Goal: Information Seeking & Learning: Learn about a topic

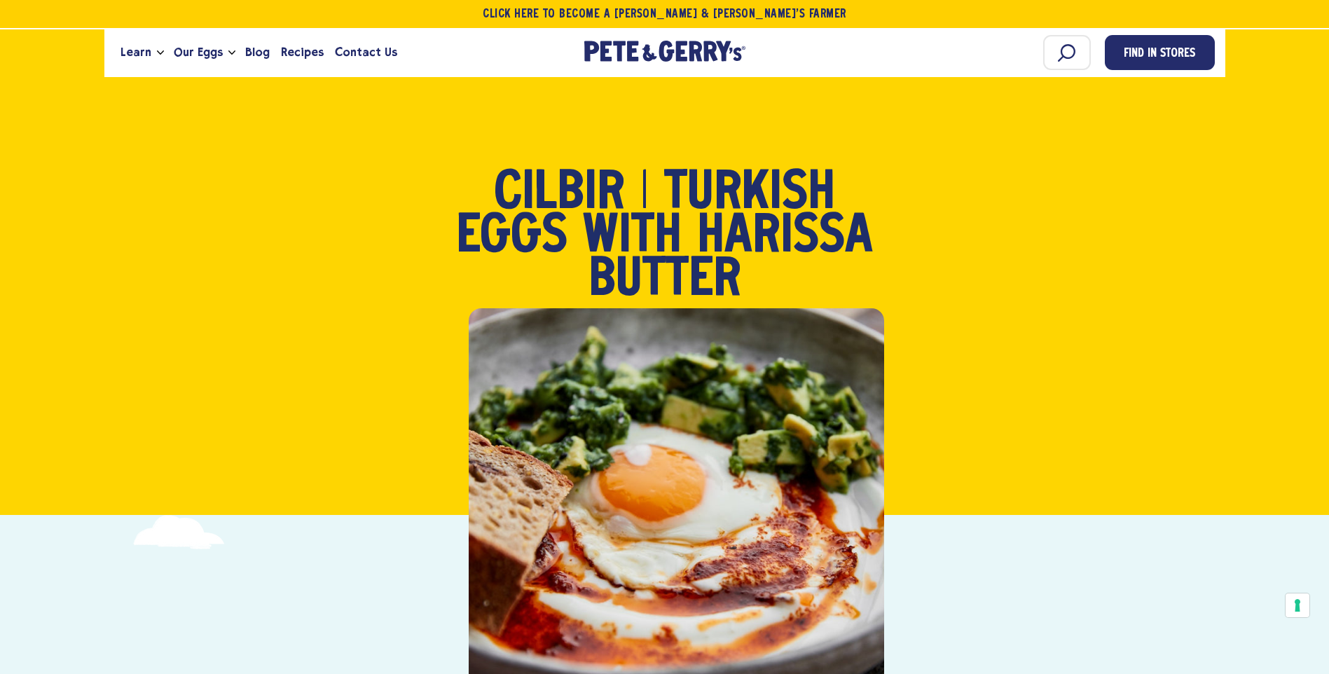
scroll to position [140, 0]
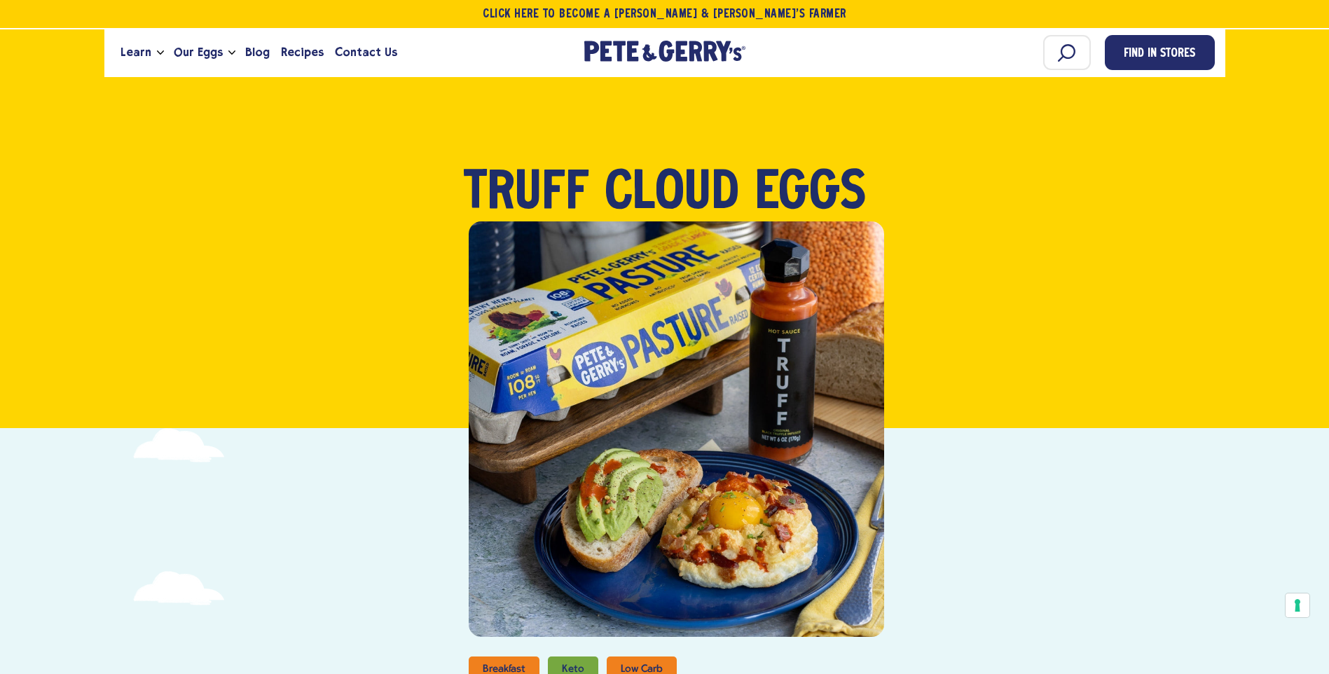
scroll to position [1121, 0]
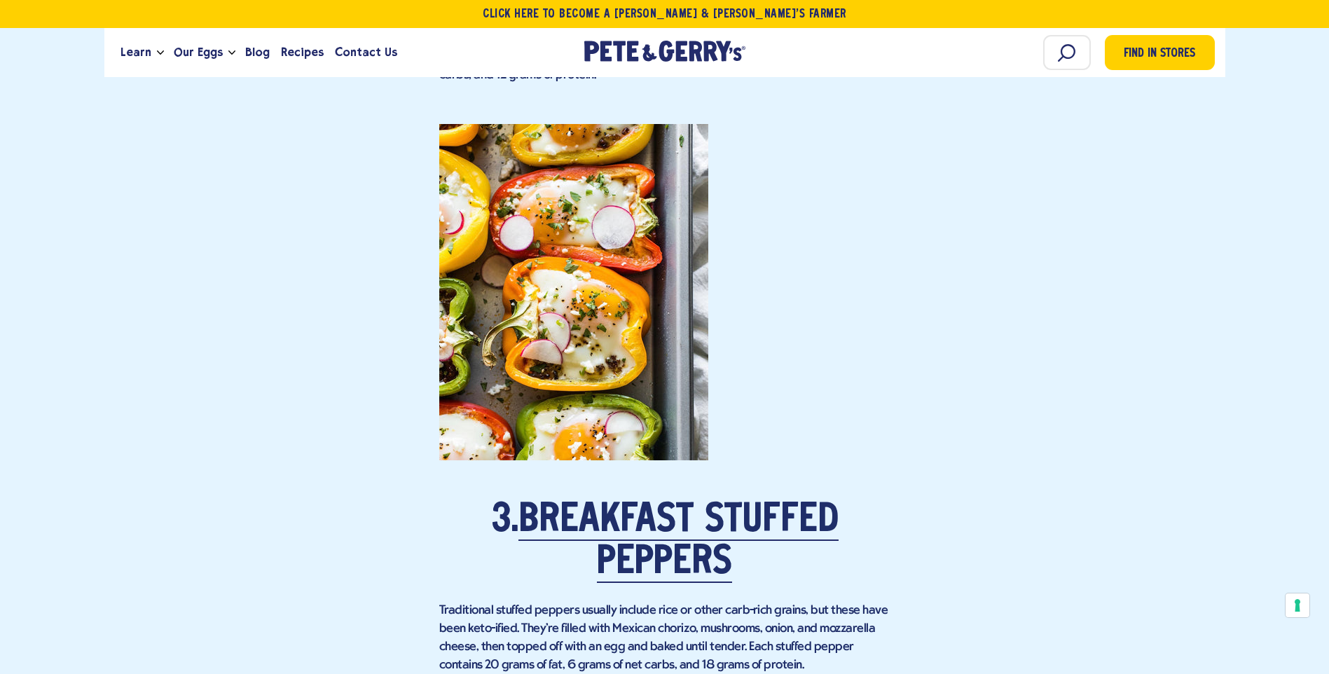
scroll to position [2312, 0]
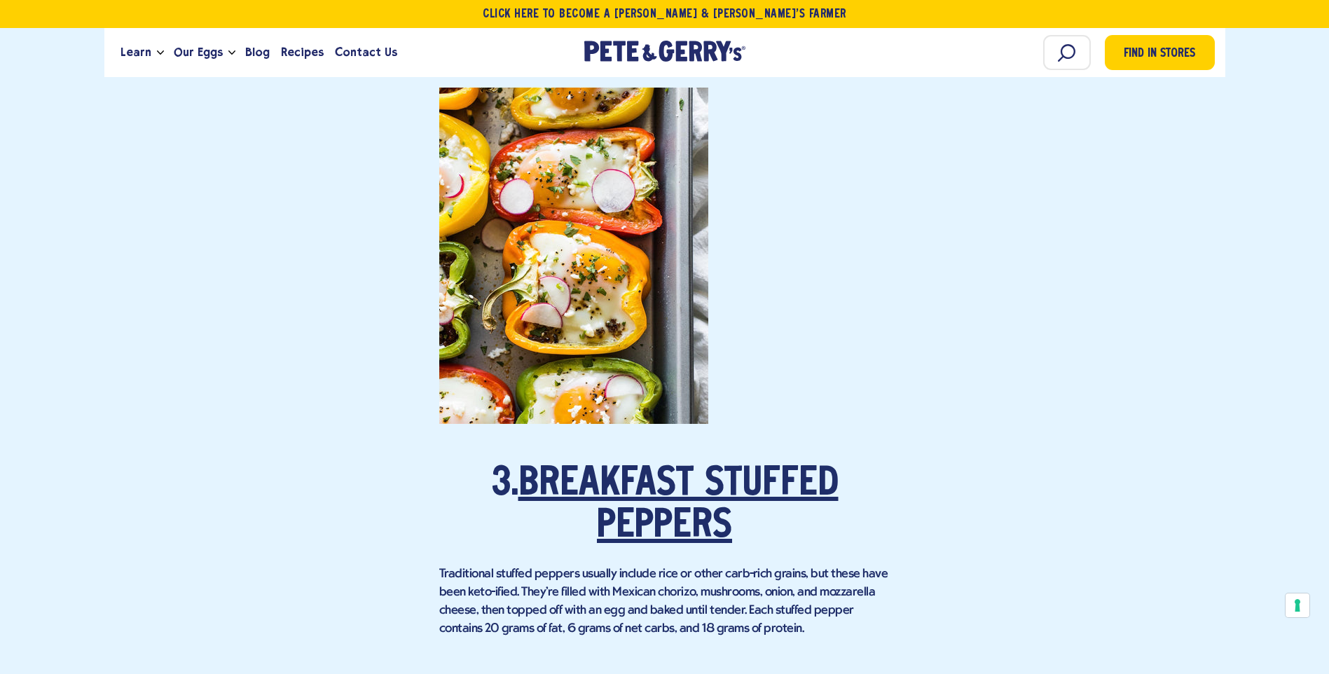
click at [696, 470] on link "Breakfast Stuffed Peppers" at bounding box center [678, 505] width 320 height 81
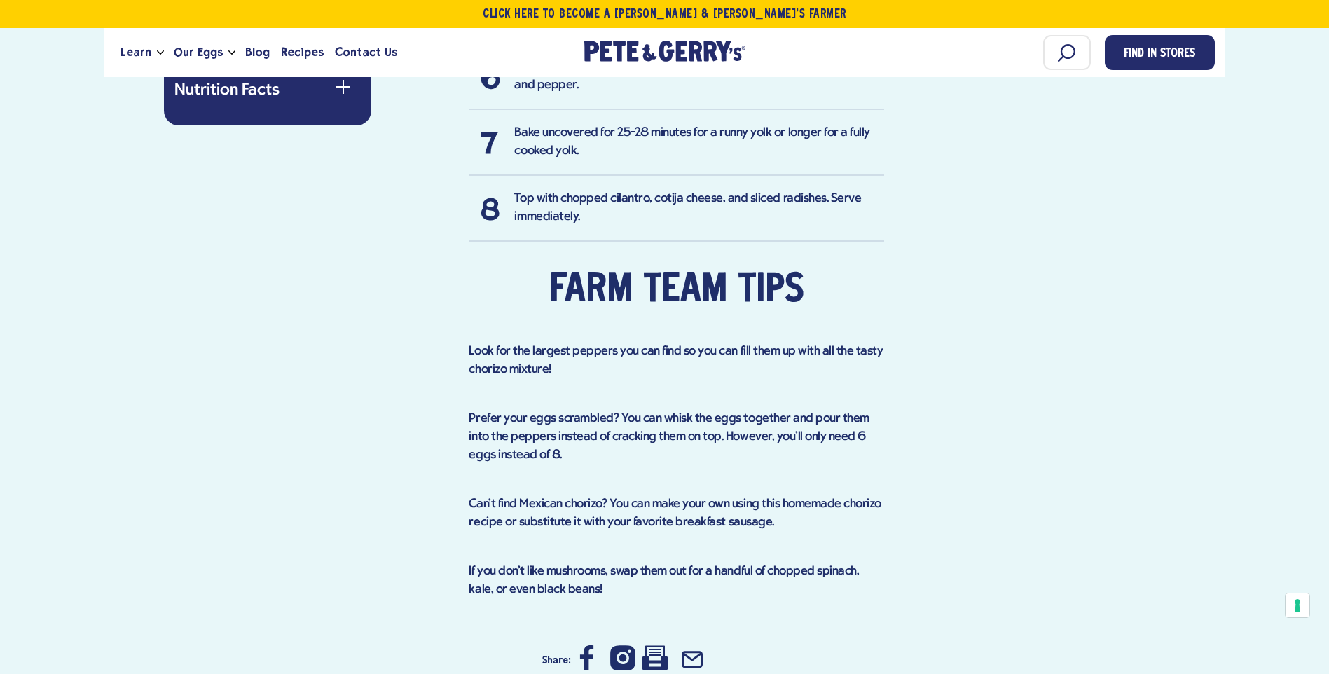
scroll to position [1331, 0]
